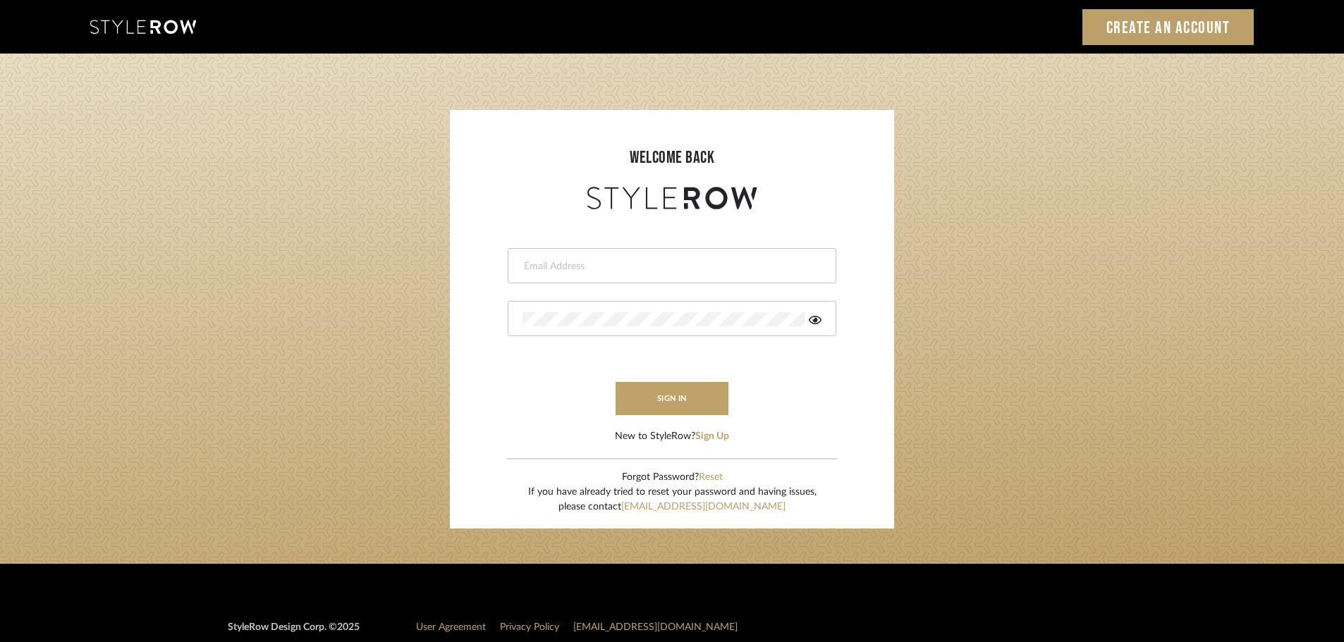
click at [533, 270] on input "email" at bounding box center [669, 266] width 295 height 14
type input "[DOMAIN_NAME][EMAIL_ADDRESS][DOMAIN_NAME]"
click at [644, 407] on button "sign in" at bounding box center [671, 398] width 113 height 33
